Goal: Information Seeking & Learning: Learn about a topic

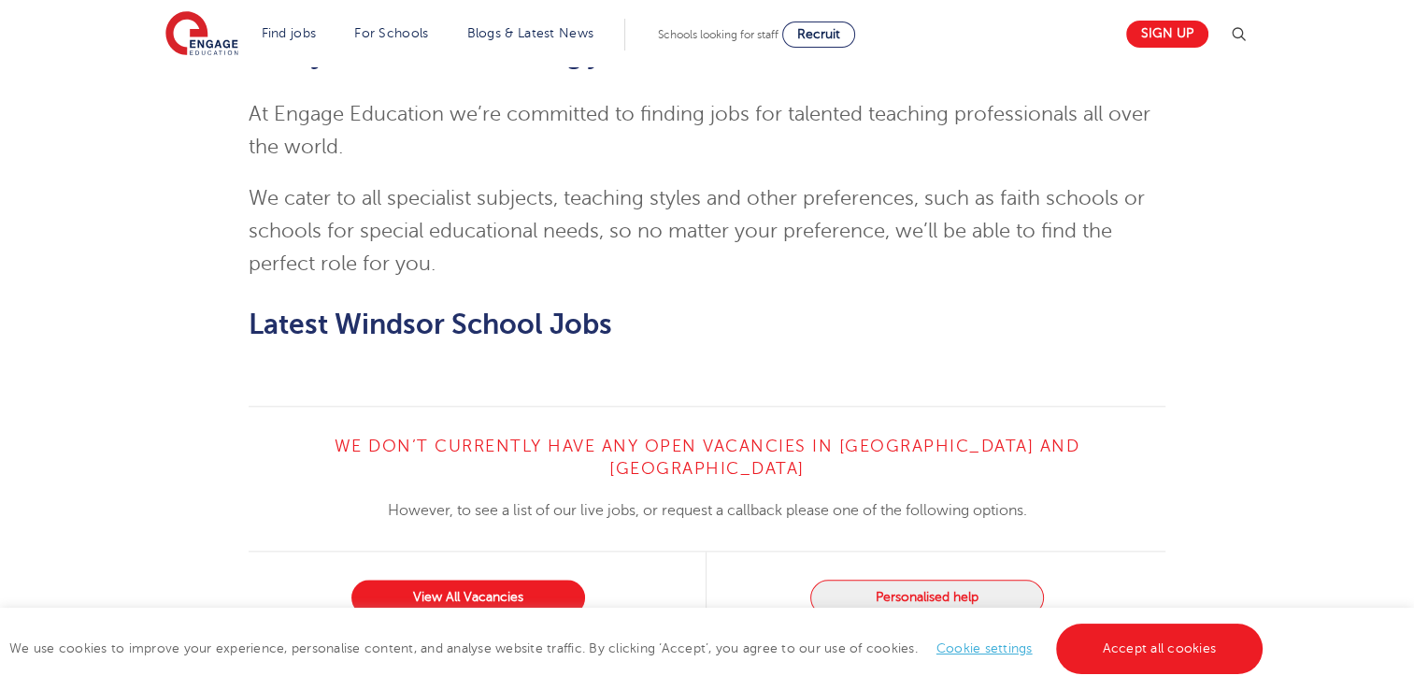
scroll to position [2043, 0]
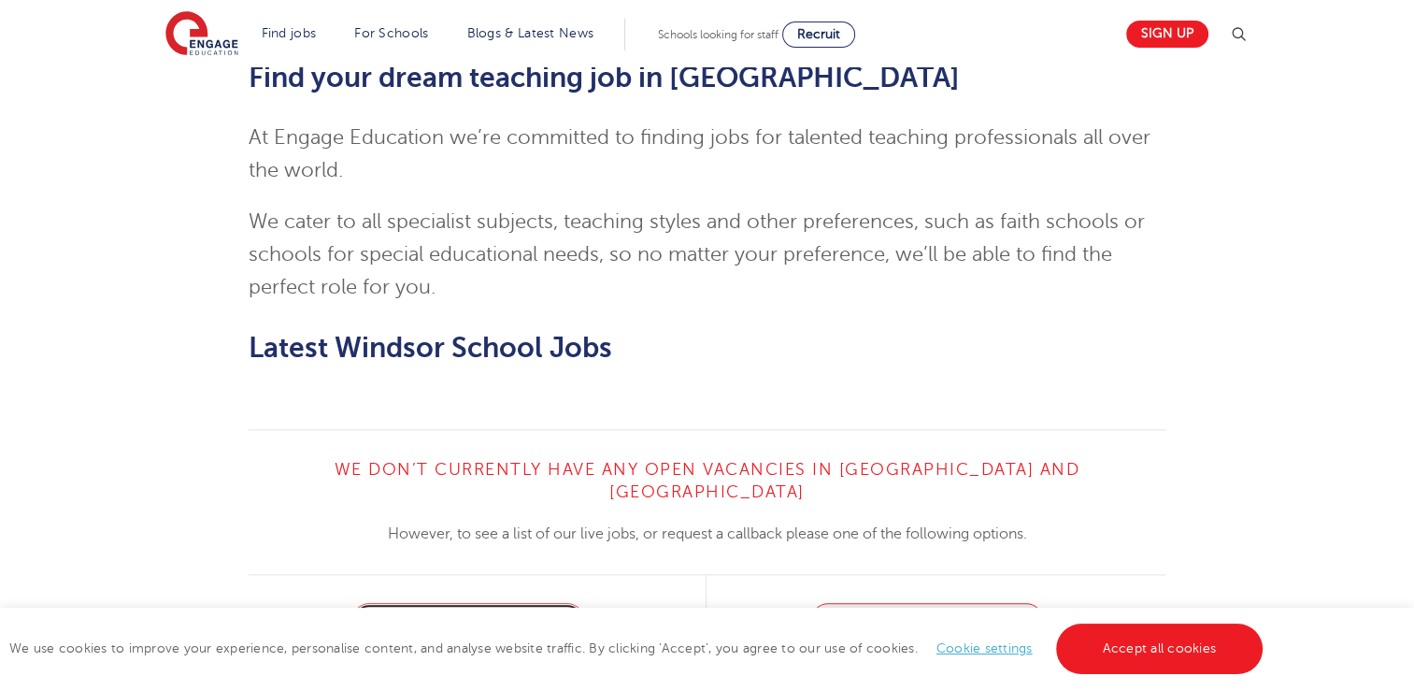
click at [401, 603] on link "View All Vacancies" at bounding box center [468, 621] width 234 height 36
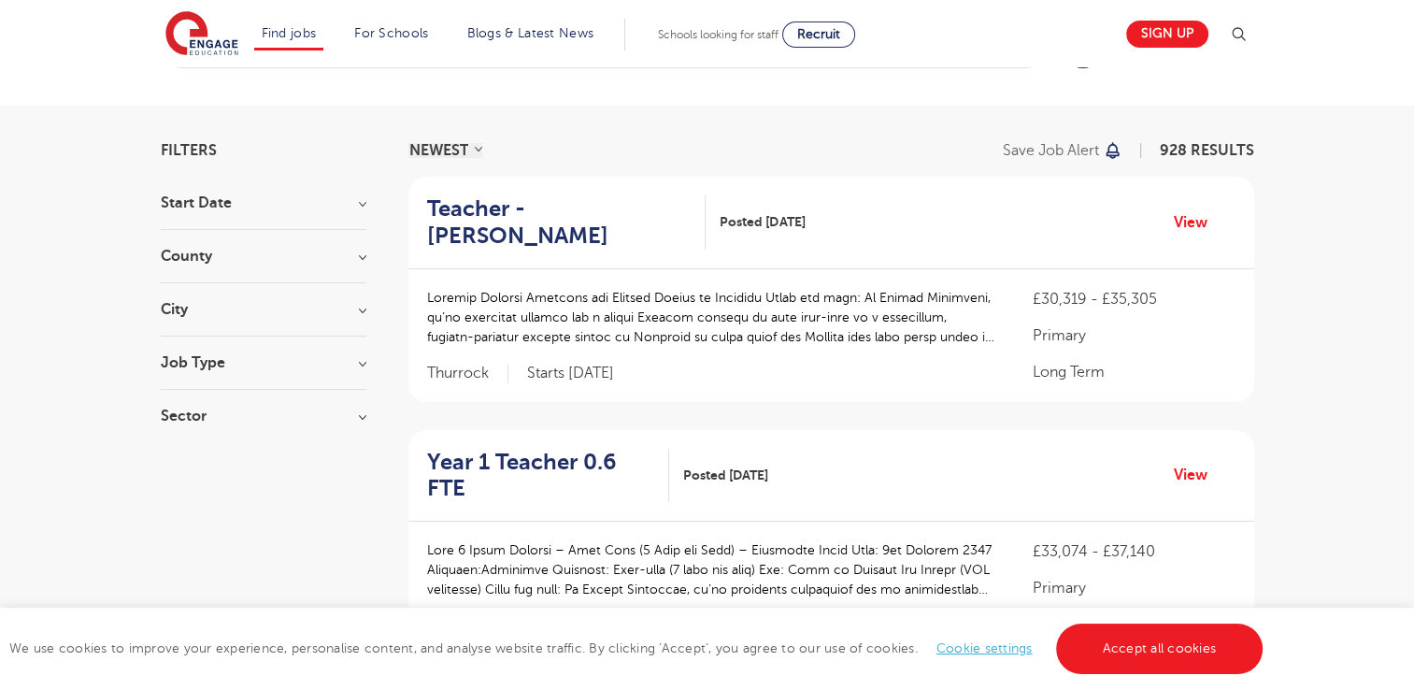
scroll to position [64, 0]
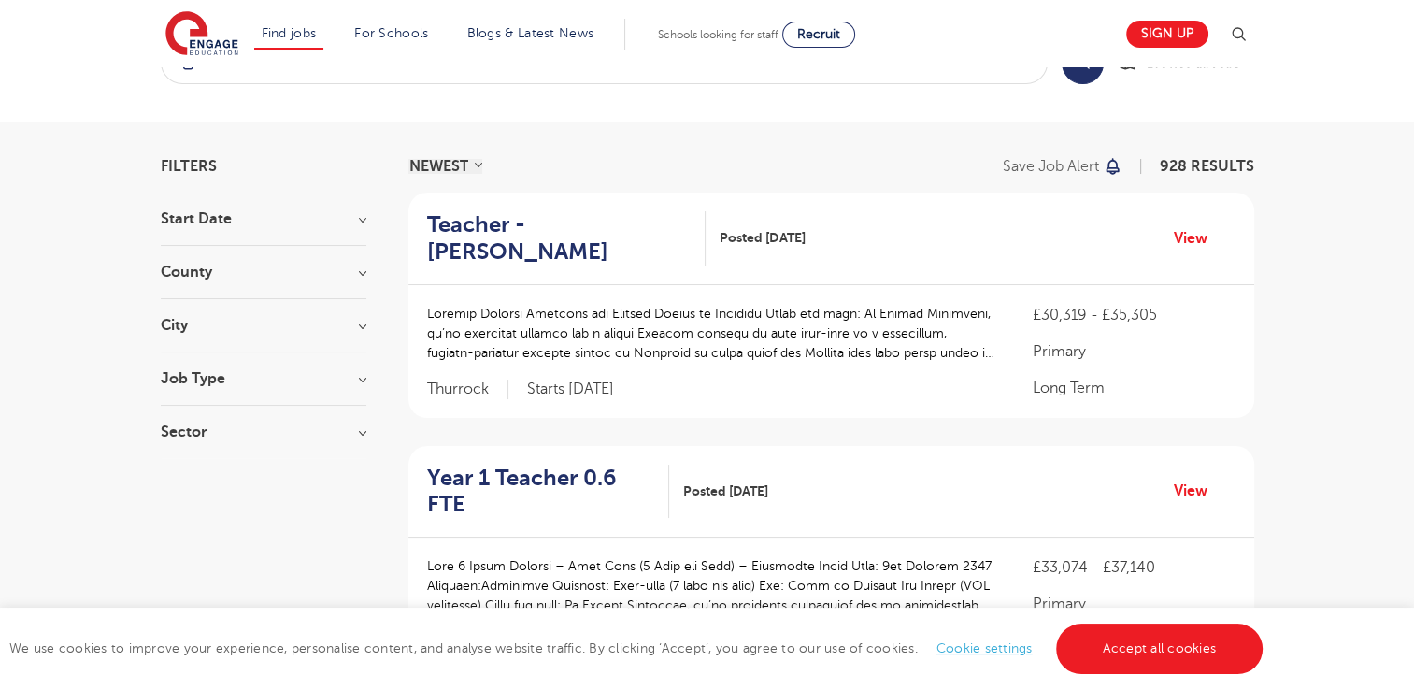
click at [183, 220] on h3 "Start Date" at bounding box center [264, 218] width 206 height 15
click at [179, 427] on h3 "County" at bounding box center [264, 431] width 206 height 15
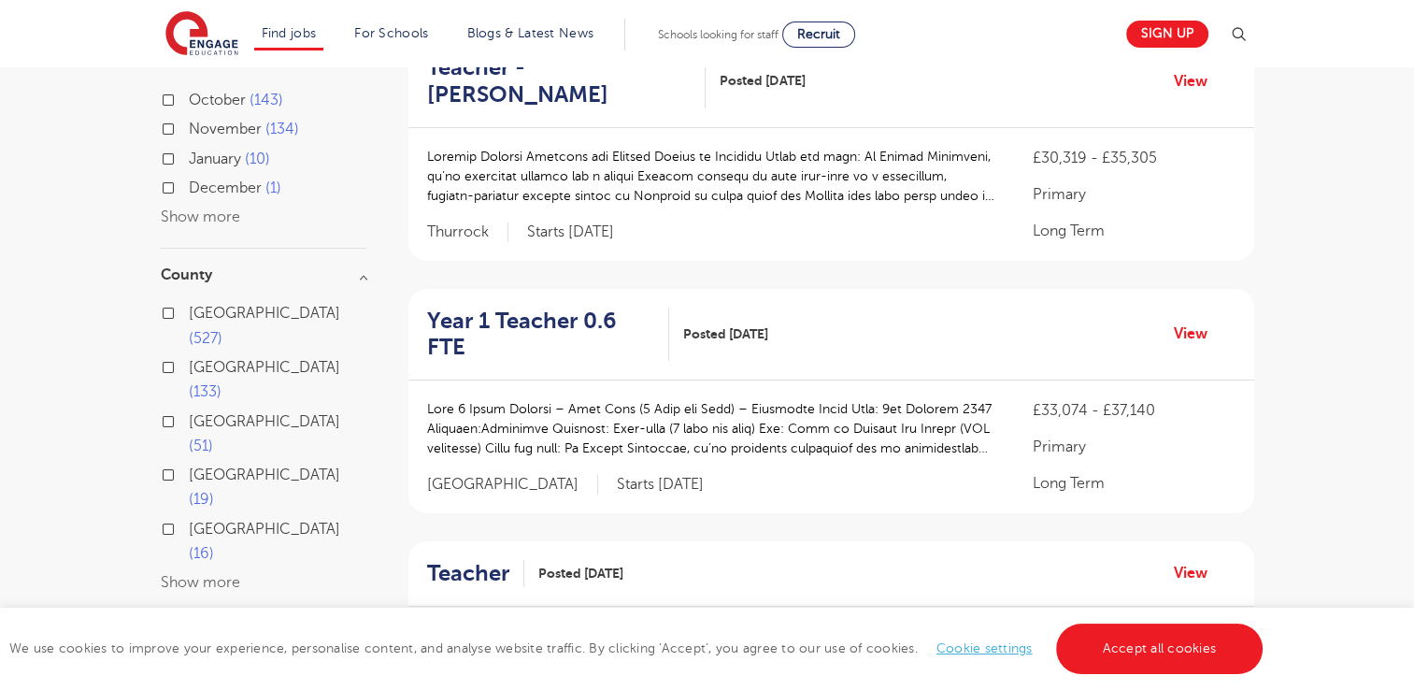
scroll to position [221, 0]
click at [189, 310] on label "[GEOGRAPHIC_DATA] 527" at bounding box center [278, 325] width 178 height 50
click at [189, 310] on input "[GEOGRAPHIC_DATA] 527" at bounding box center [195, 310] width 12 height 12
checkbox input "true"
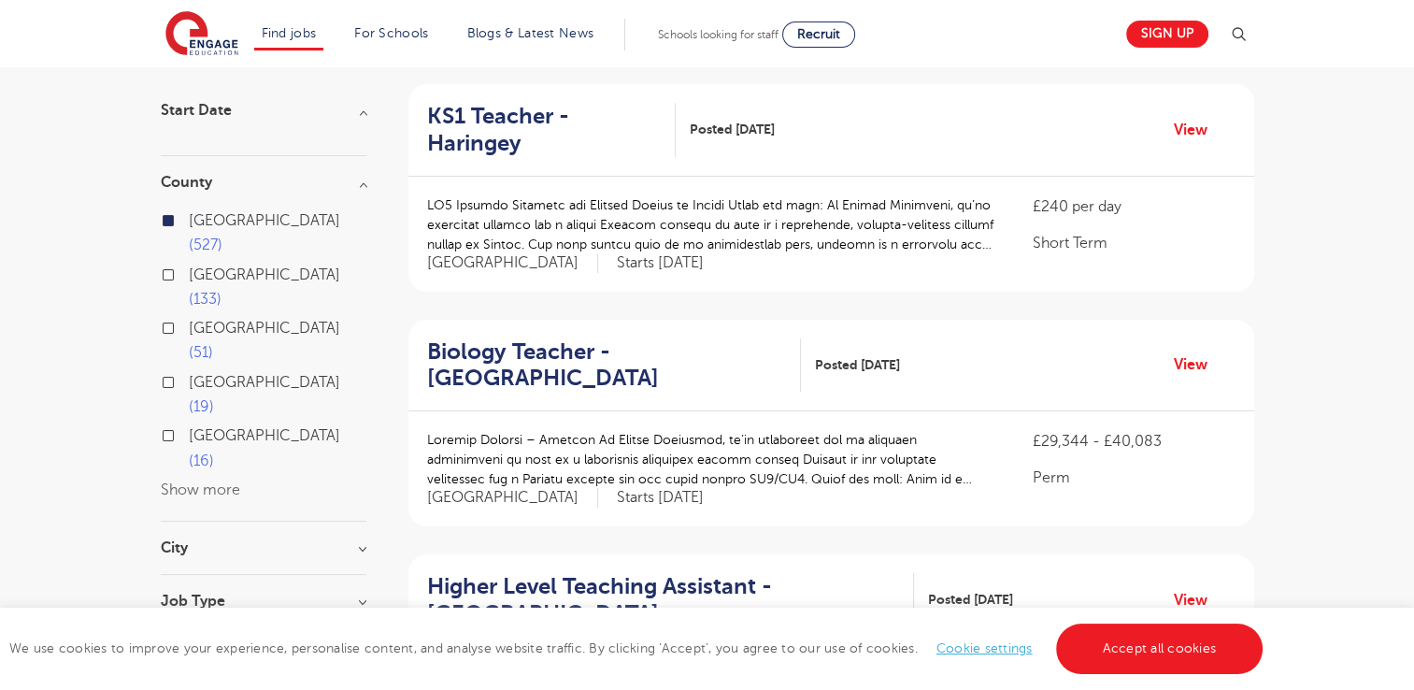
scroll to position [242, 0]
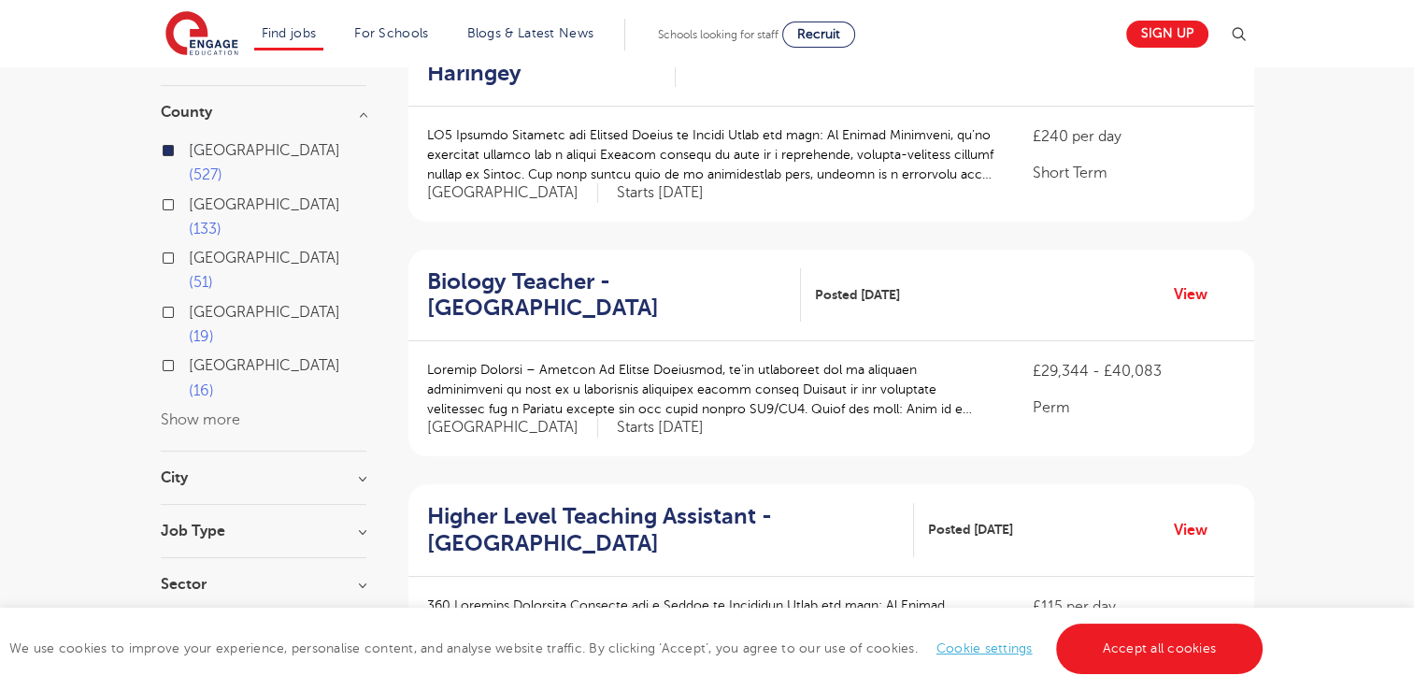
click at [175, 523] on h3 "Job Type" at bounding box center [264, 530] width 206 height 15
click at [174, 470] on h3 "City" at bounding box center [264, 477] width 206 height 15
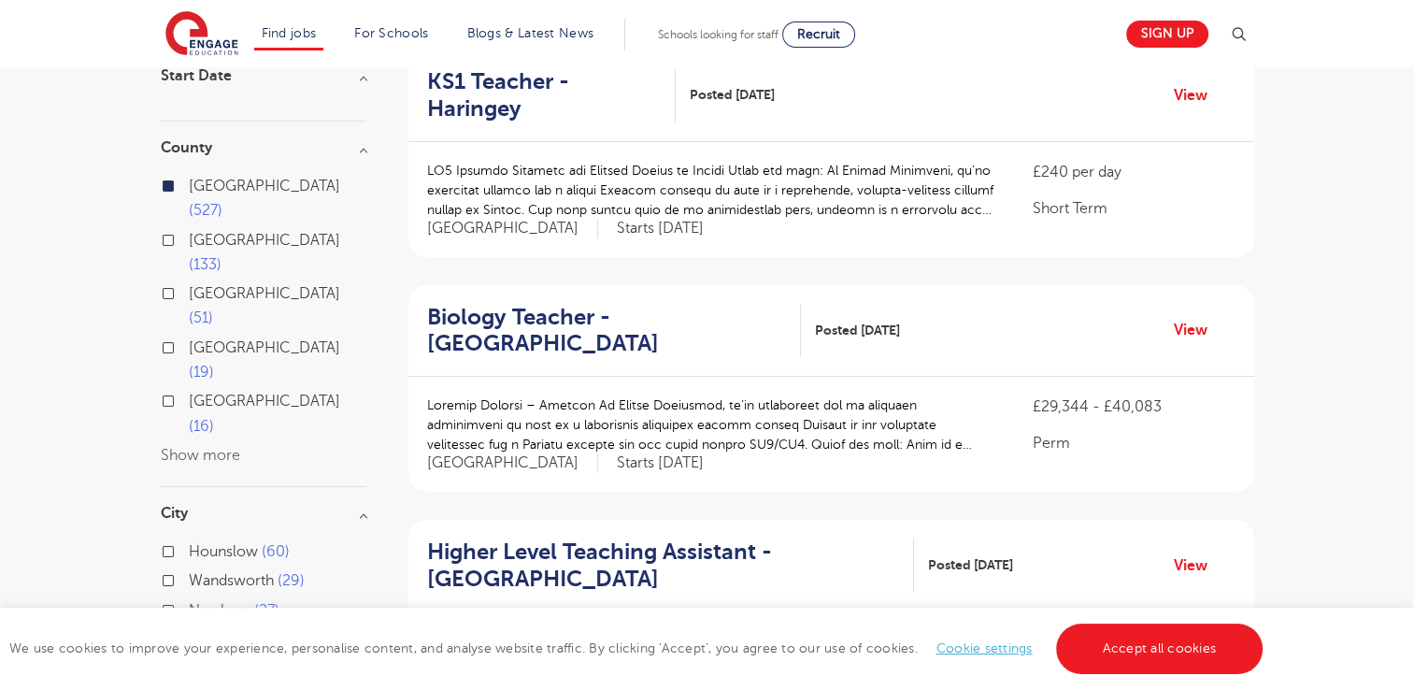
scroll to position [206, 0]
click at [189, 657] on label "Slough 25" at bounding box center [227, 669] width 77 height 24
click at [189, 661] on input "Slough 25" at bounding box center [195, 667] width 12 height 12
checkbox input "true"
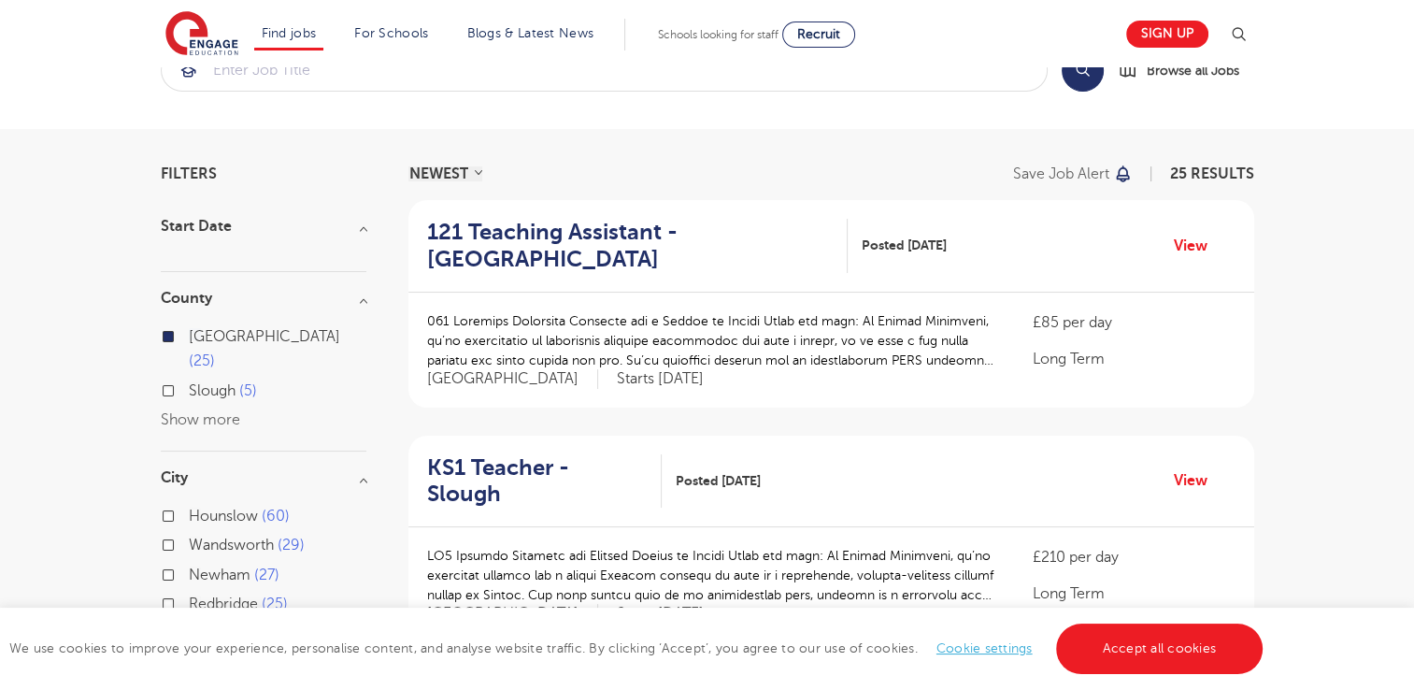
scroll to position [50, 0]
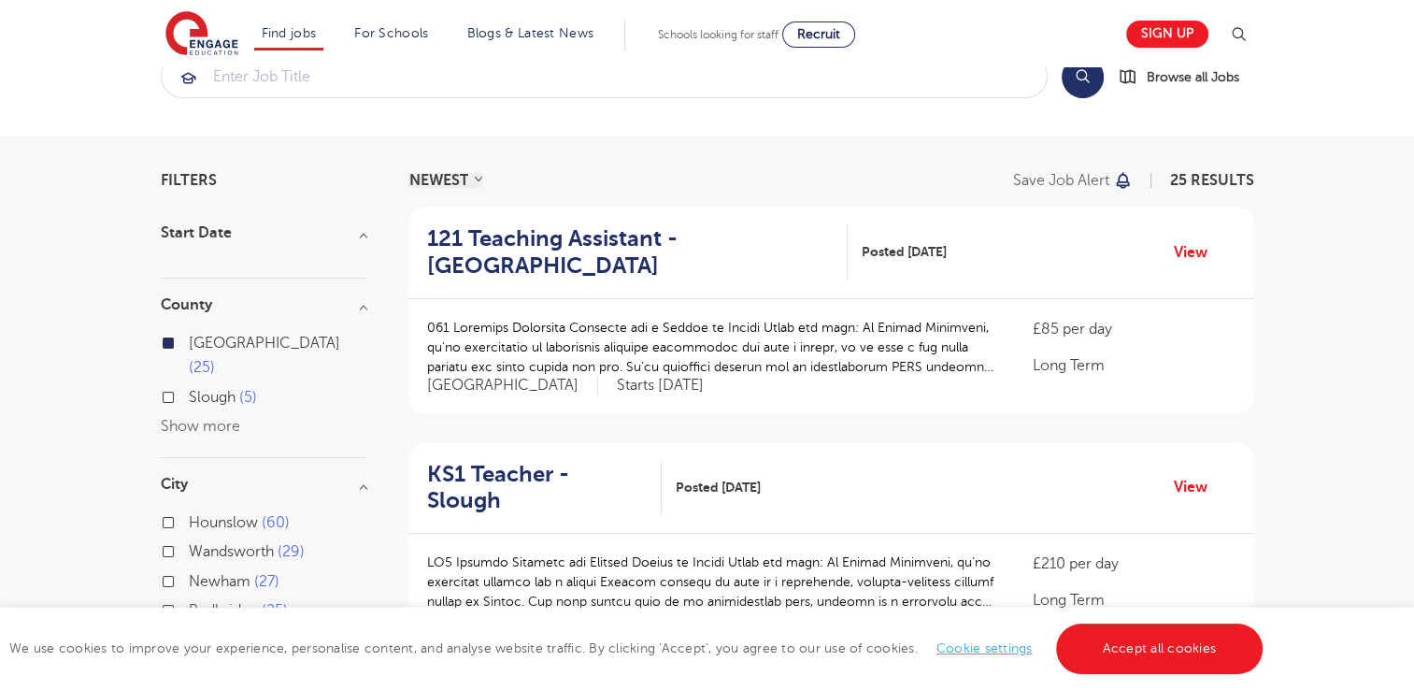
click at [165, 235] on h3 "Start Date" at bounding box center [264, 232] width 206 height 15
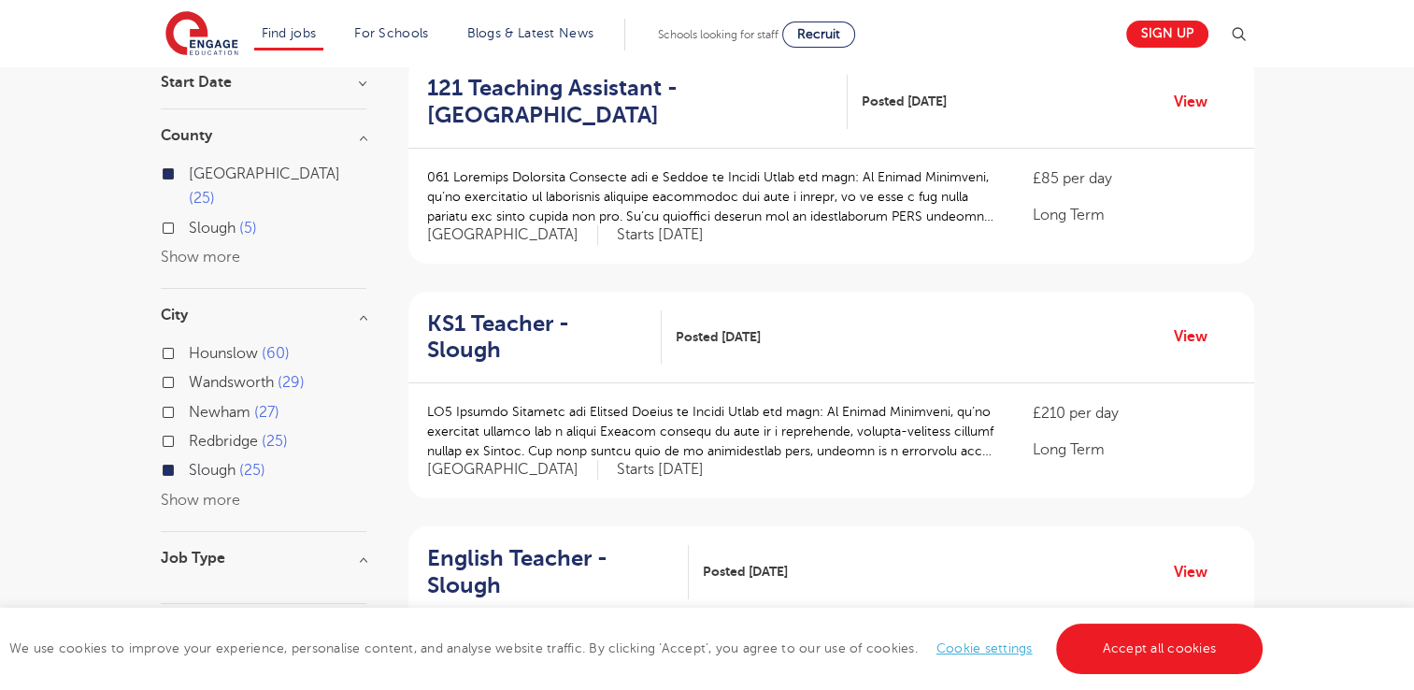
scroll to position [242, 0]
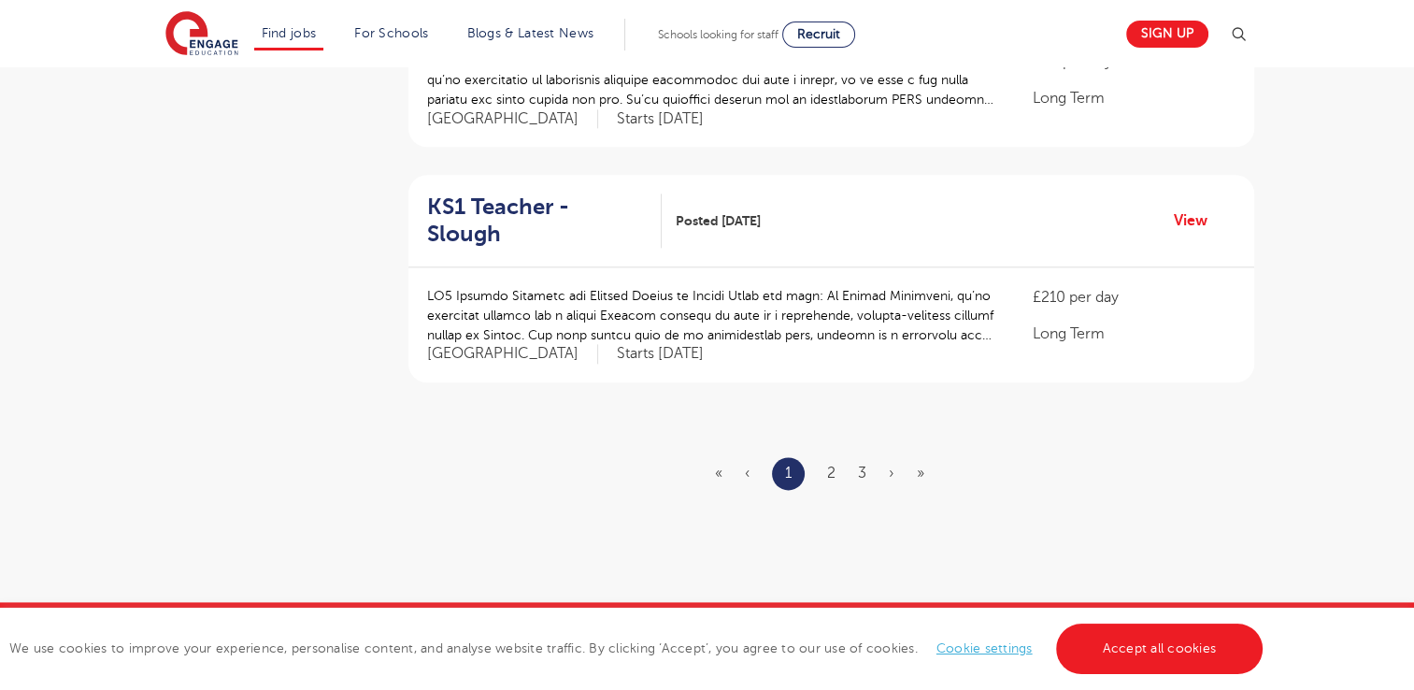
scroll to position [2192, 0]
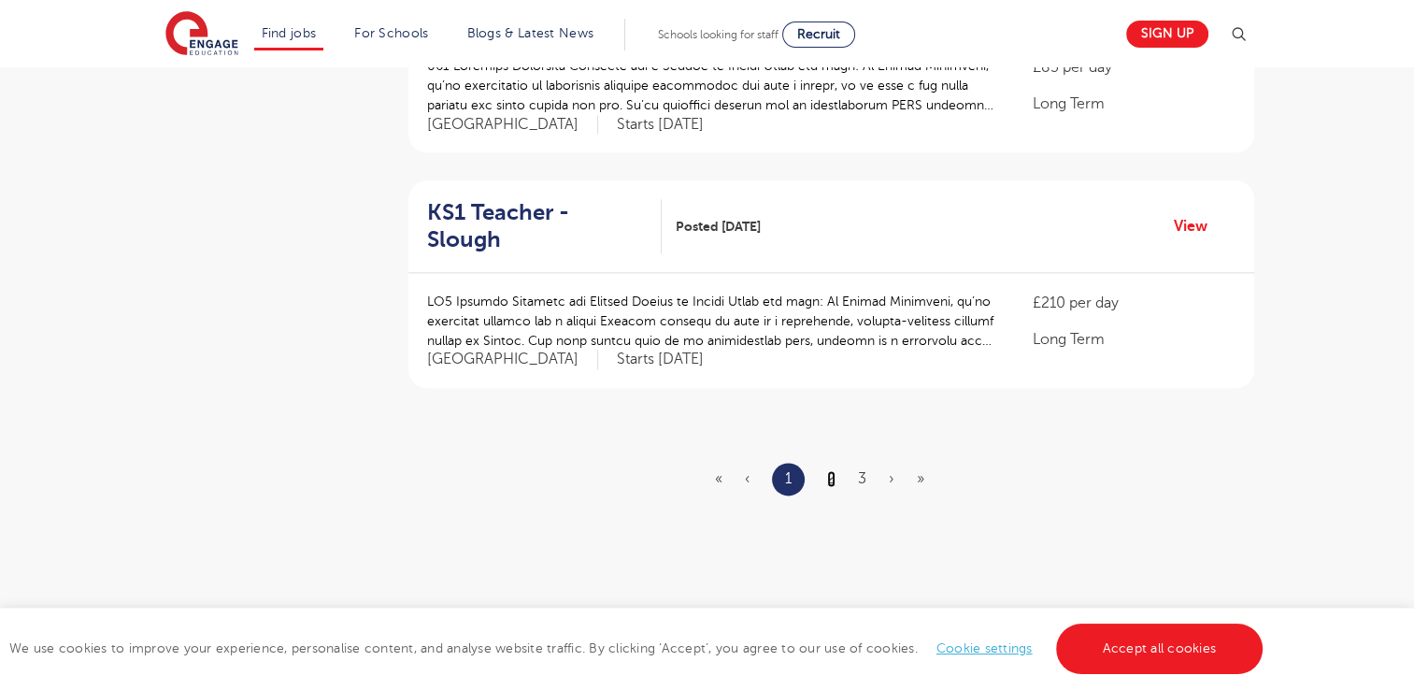
click at [827, 470] on link "2" at bounding box center [831, 478] width 8 height 17
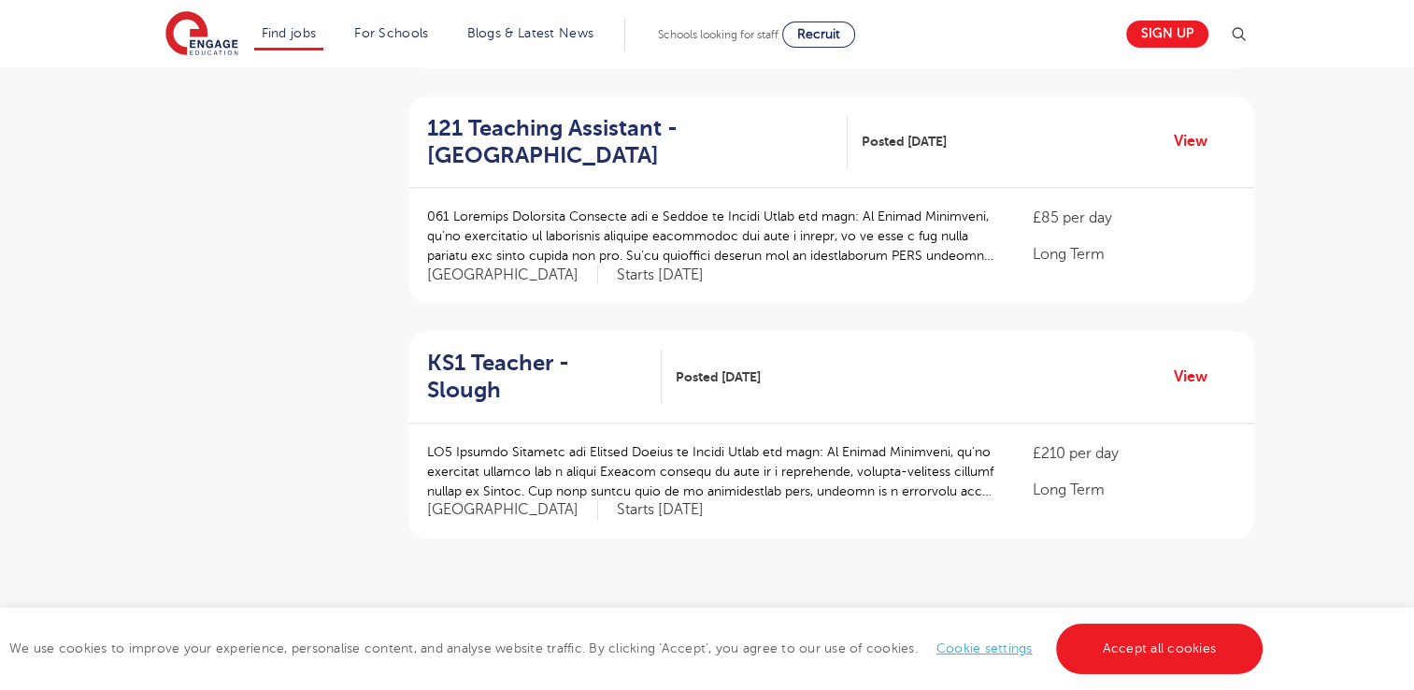
scroll to position [2072, 0]
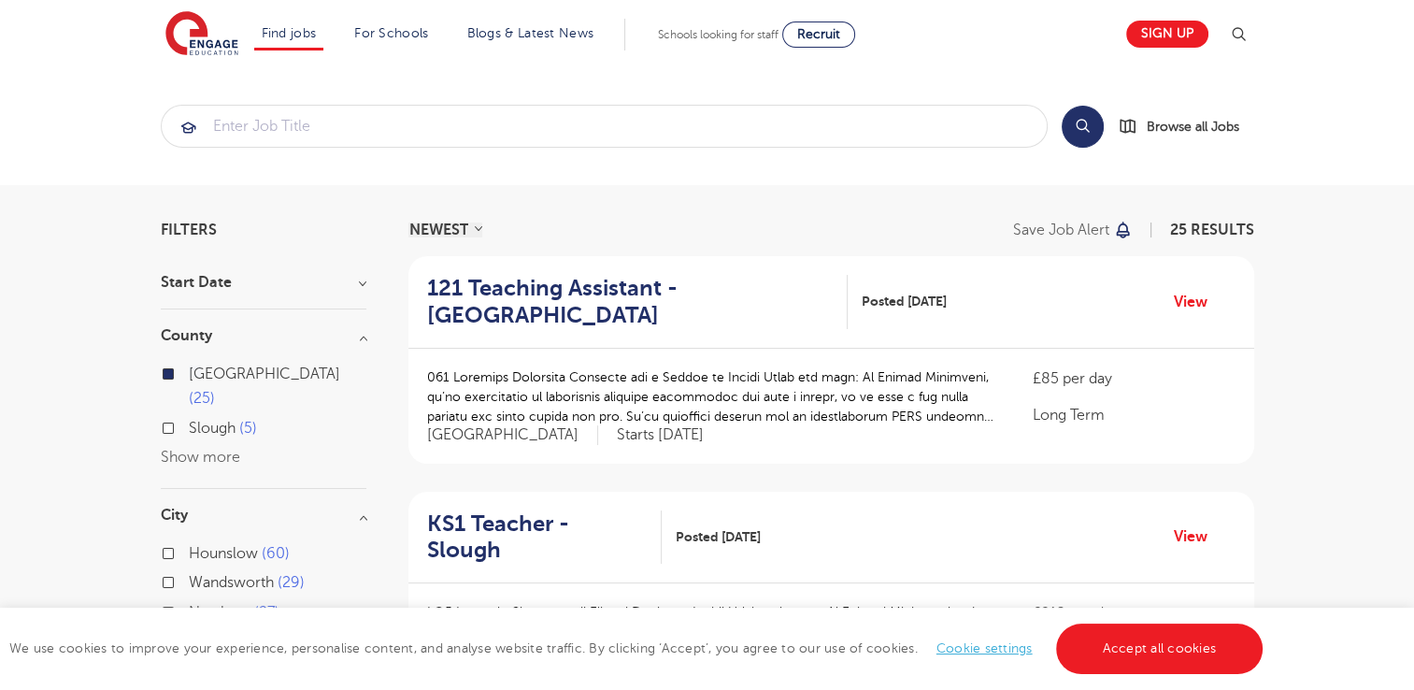
scroll to position [206, 0]
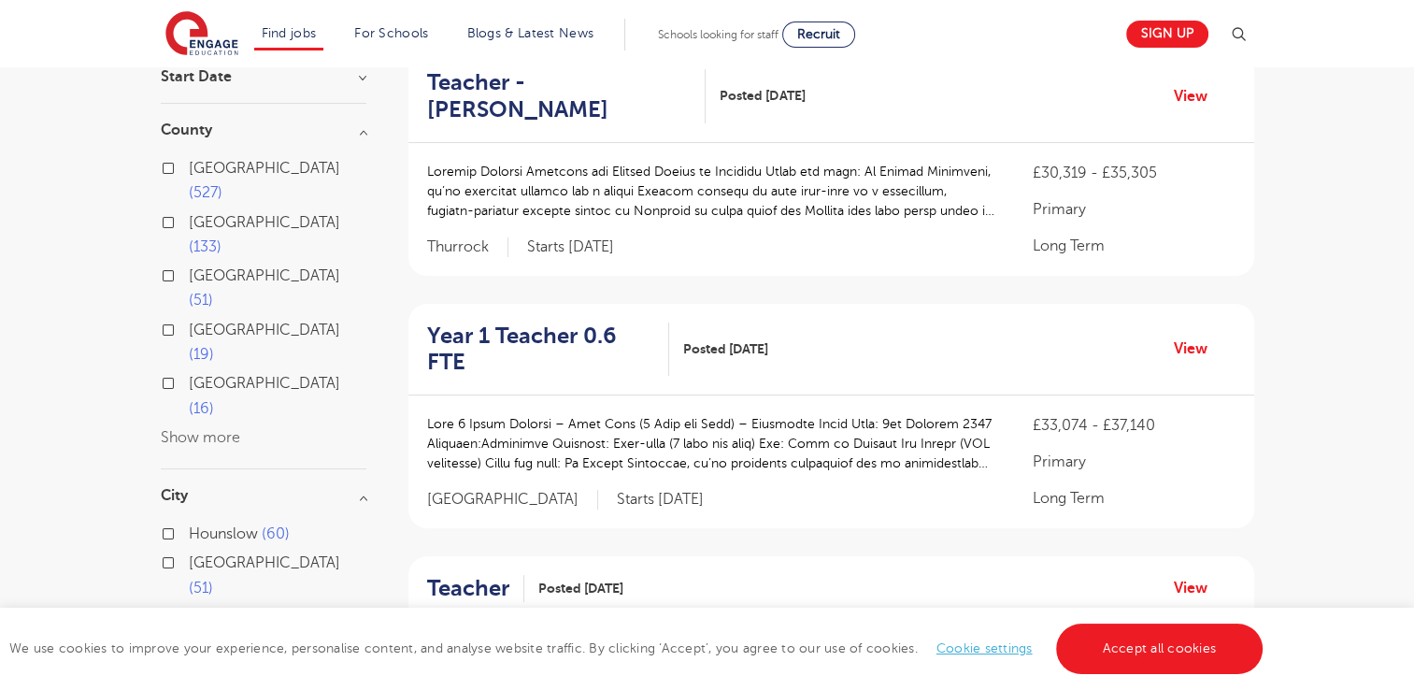
scroll to position [221, 0]
